Goal: Information Seeking & Learning: Learn about a topic

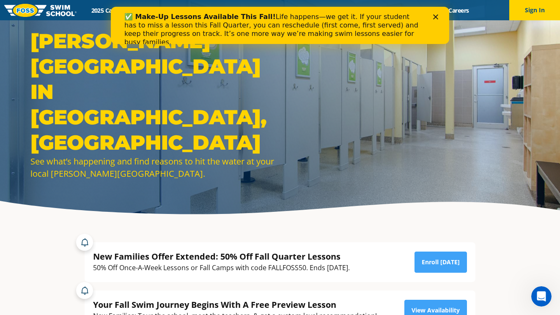
click at [438, 18] on icon "Close" at bounding box center [435, 16] width 5 height 5
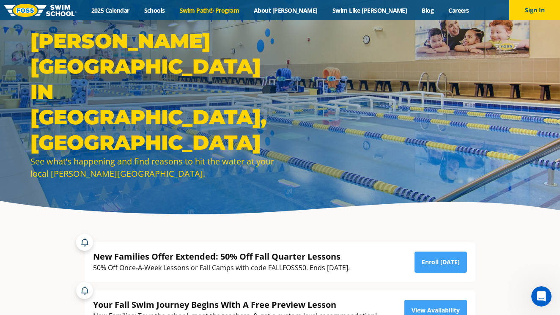
click at [223, 11] on link "Swim Path® Program" at bounding box center [209, 10] width 74 height 8
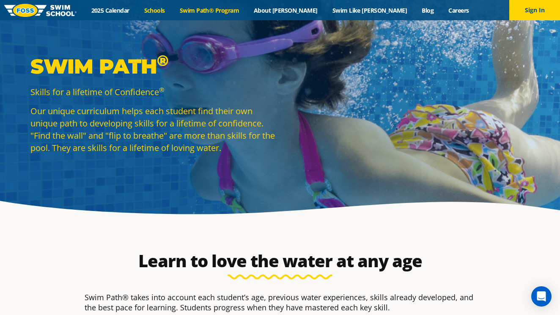
click at [172, 9] on link "Schools" at bounding box center [155, 10] width 36 height 8
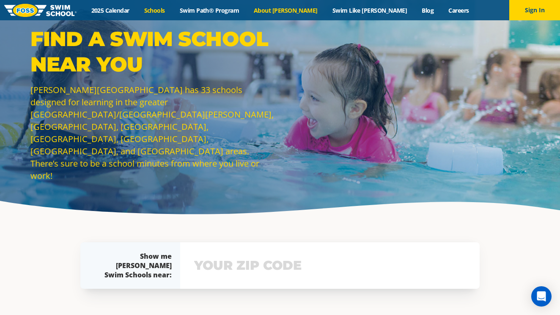
click at [290, 9] on link "About [PERSON_NAME]" at bounding box center [286, 10] width 79 height 8
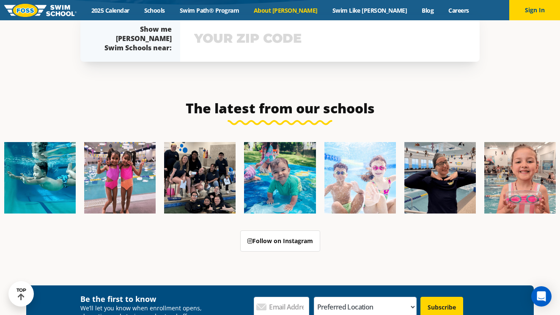
scroll to position [1936, 0]
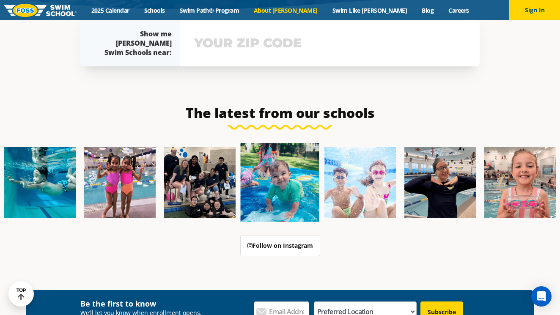
click at [269, 151] on img at bounding box center [280, 182] width 79 height 79
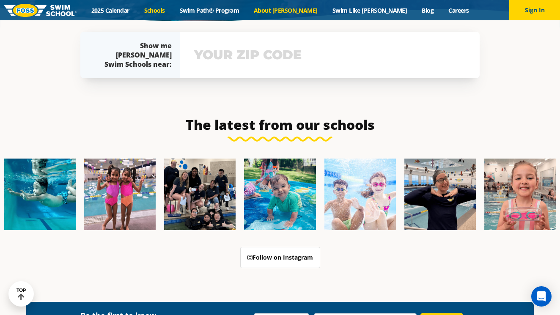
click at [172, 10] on link "Schools" at bounding box center [155, 10] width 36 height 8
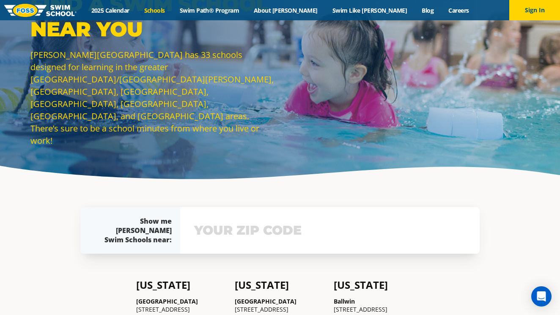
click at [242, 261] on div "Show me Foss Swim Schools near: The Foss Swim School near me: Not yours? View s…" at bounding box center [280, 230] width 408 height 89
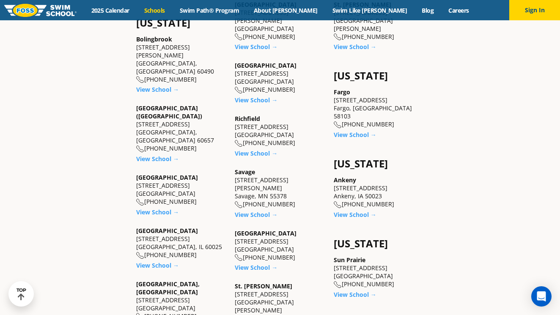
scroll to position [558, 0]
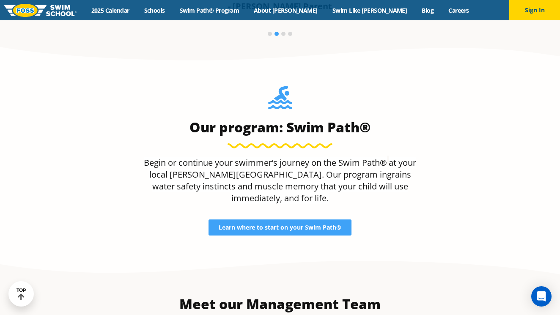
scroll to position [725, 0]
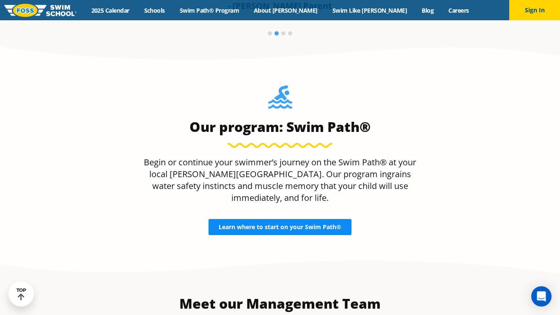
click at [278, 224] on span "Learn where to start on your Swim Path®" at bounding box center [280, 227] width 123 height 6
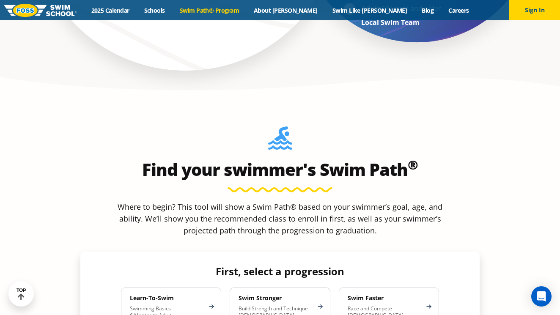
scroll to position [666, 0]
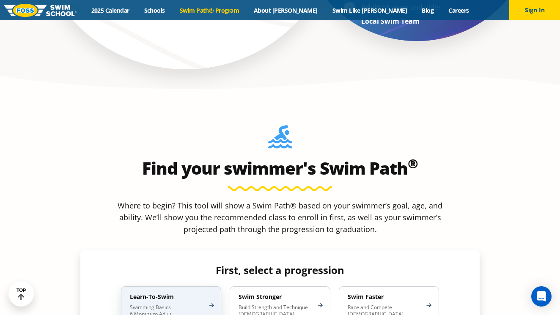
click at [196, 304] on p "Swimming Basics 6 Months to Adult" at bounding box center [167, 311] width 74 height 14
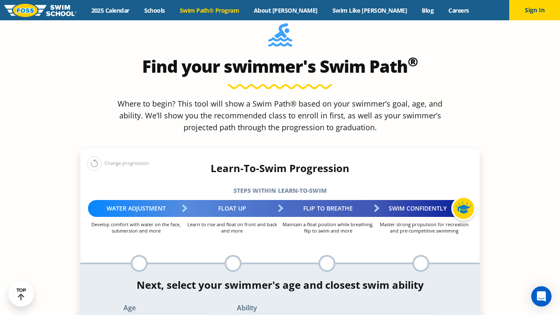
scroll to position [768, 0]
